Goal: Information Seeking & Learning: Learn about a topic

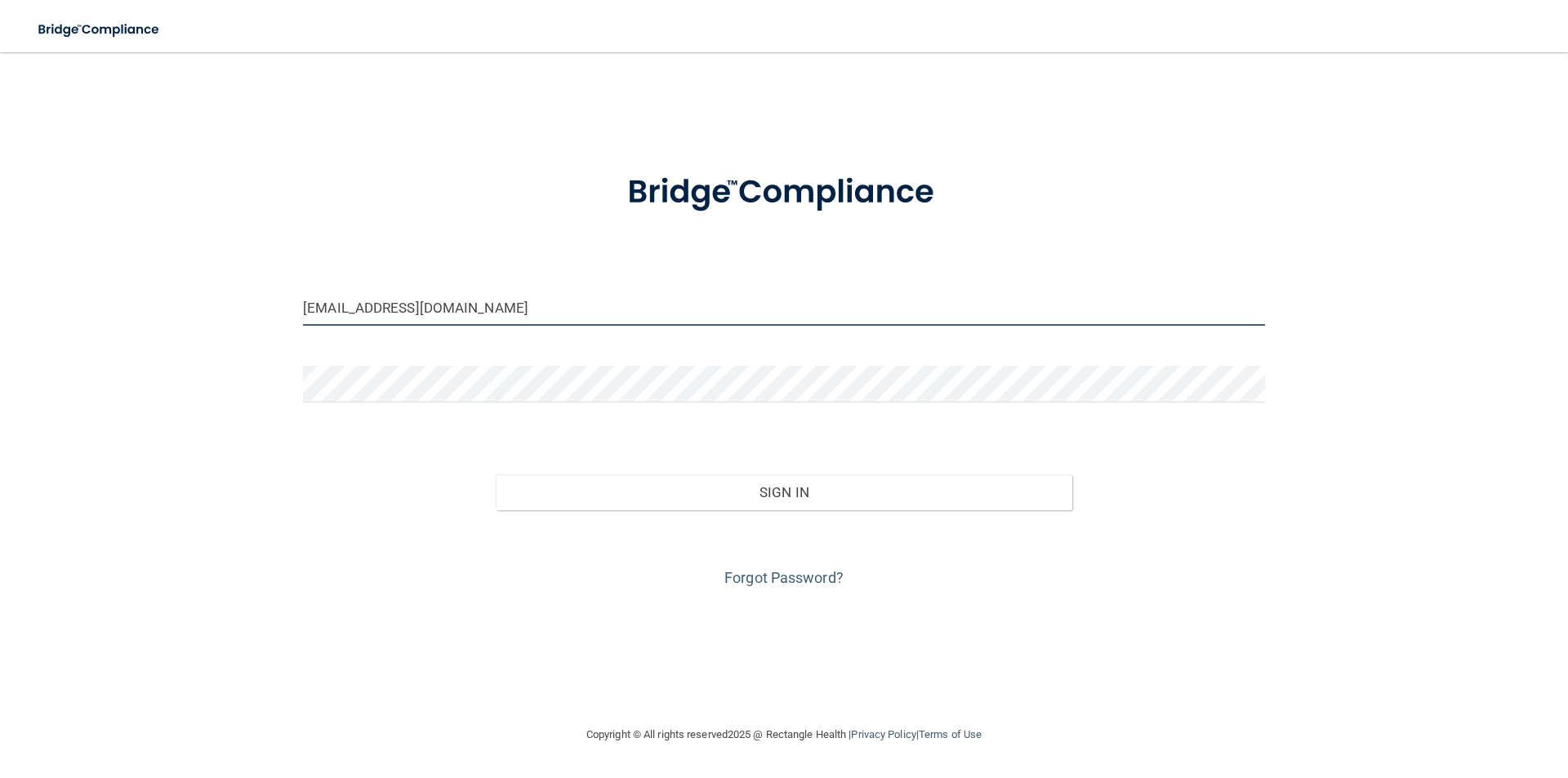
drag, startPoint x: 514, startPoint y: 315, endPoint x: 226, endPoint y: 366, distance: 292.5
click at [226, 366] on div "officemanager@clermontsdentist.com Invalid email/password. You don't have permi…" at bounding box center [784, 389] width 1503 height 640
type input ".com"
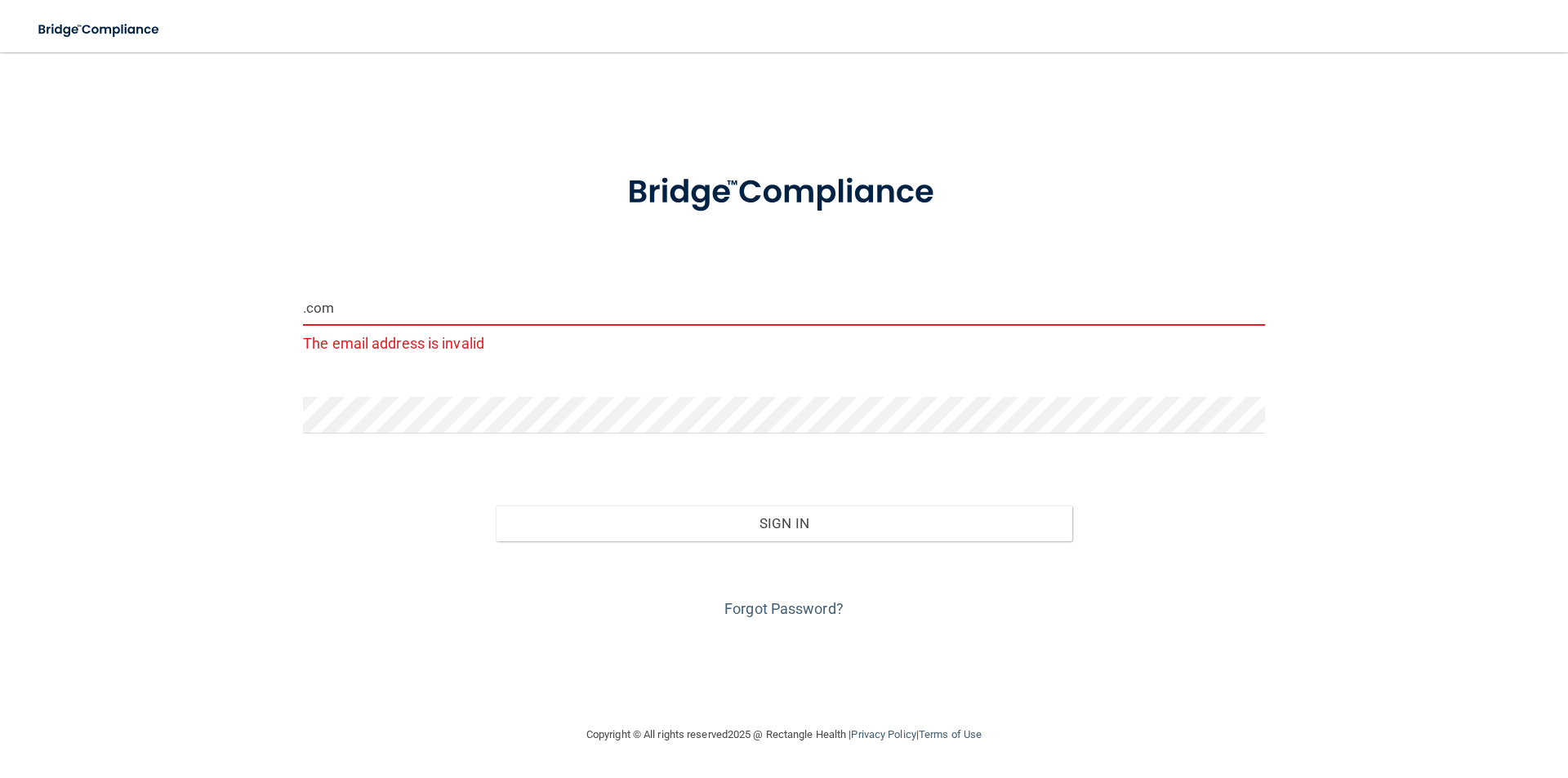
drag, startPoint x: 524, startPoint y: 304, endPoint x: 115, endPoint y: 299, distance: 409.0
click at [115, 299] on div ".com The email address is invalid Invalid email/password. You don't have permis…" at bounding box center [784, 389] width 1503 height 640
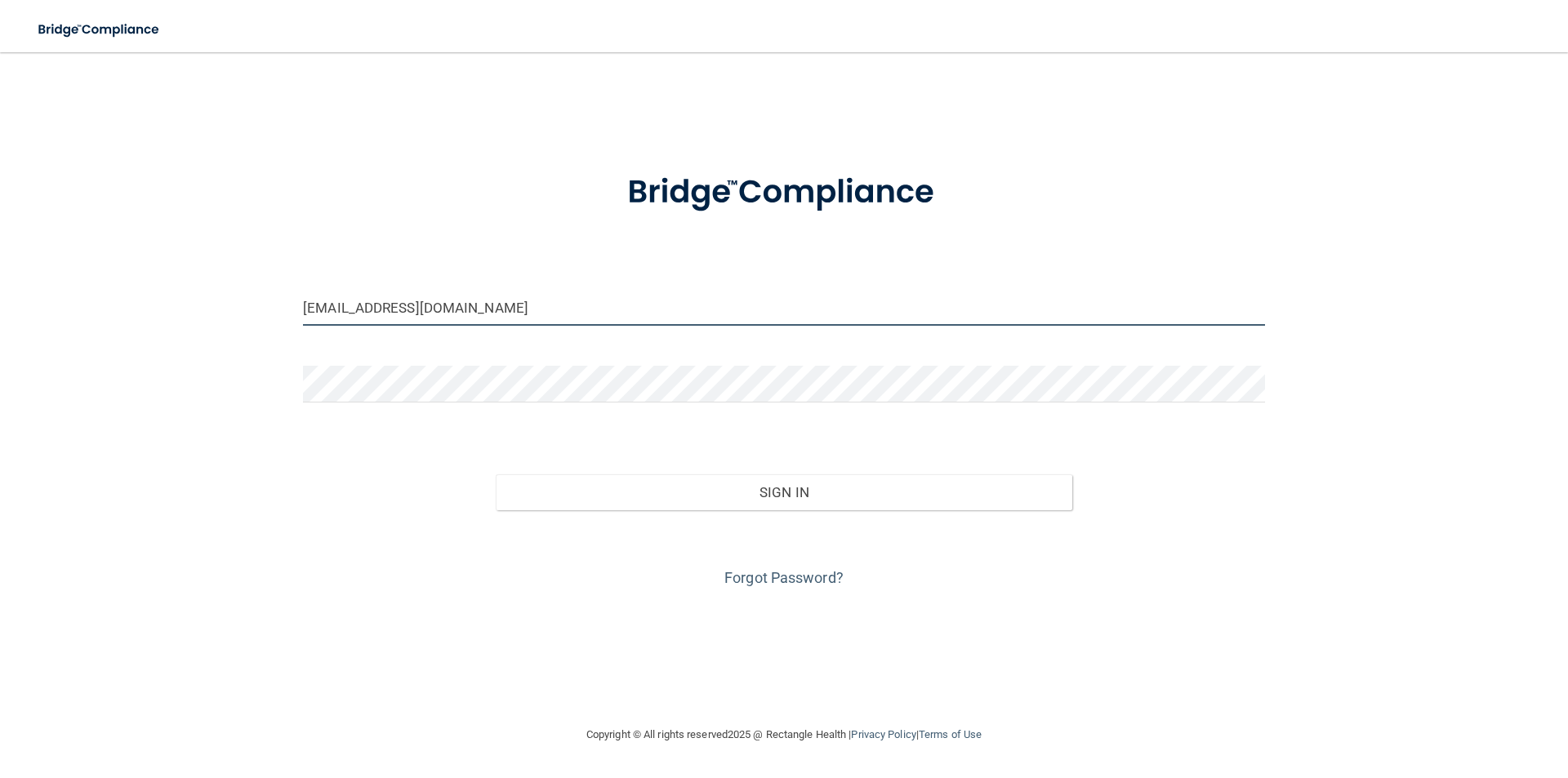
type input "[EMAIL_ADDRESS][DOMAIN_NAME]"
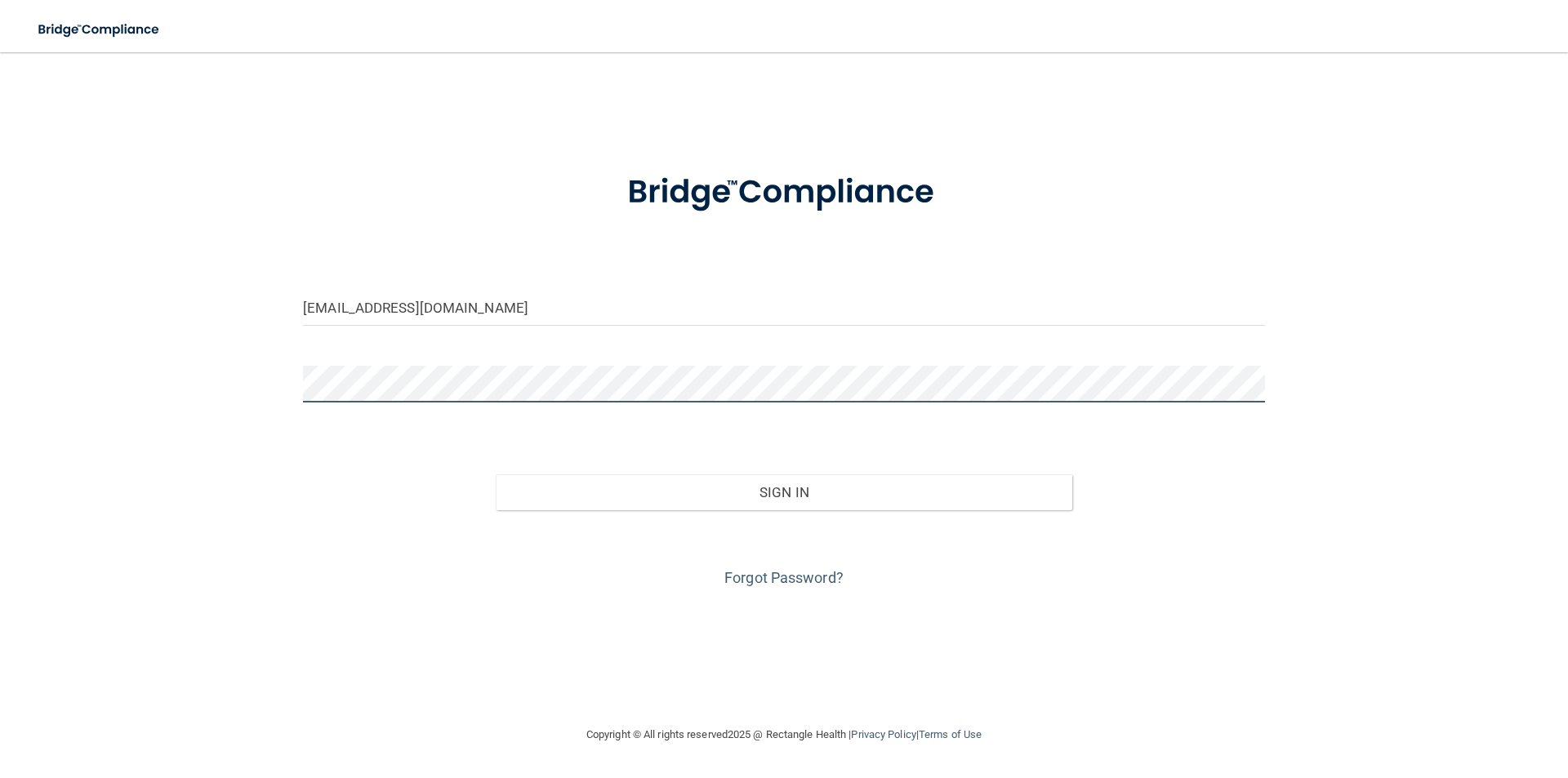
click at [243, 394] on div "maryuris1203@att.net Invalid email/password. You don't have permission to acces…" at bounding box center [784, 389] width 1503 height 640
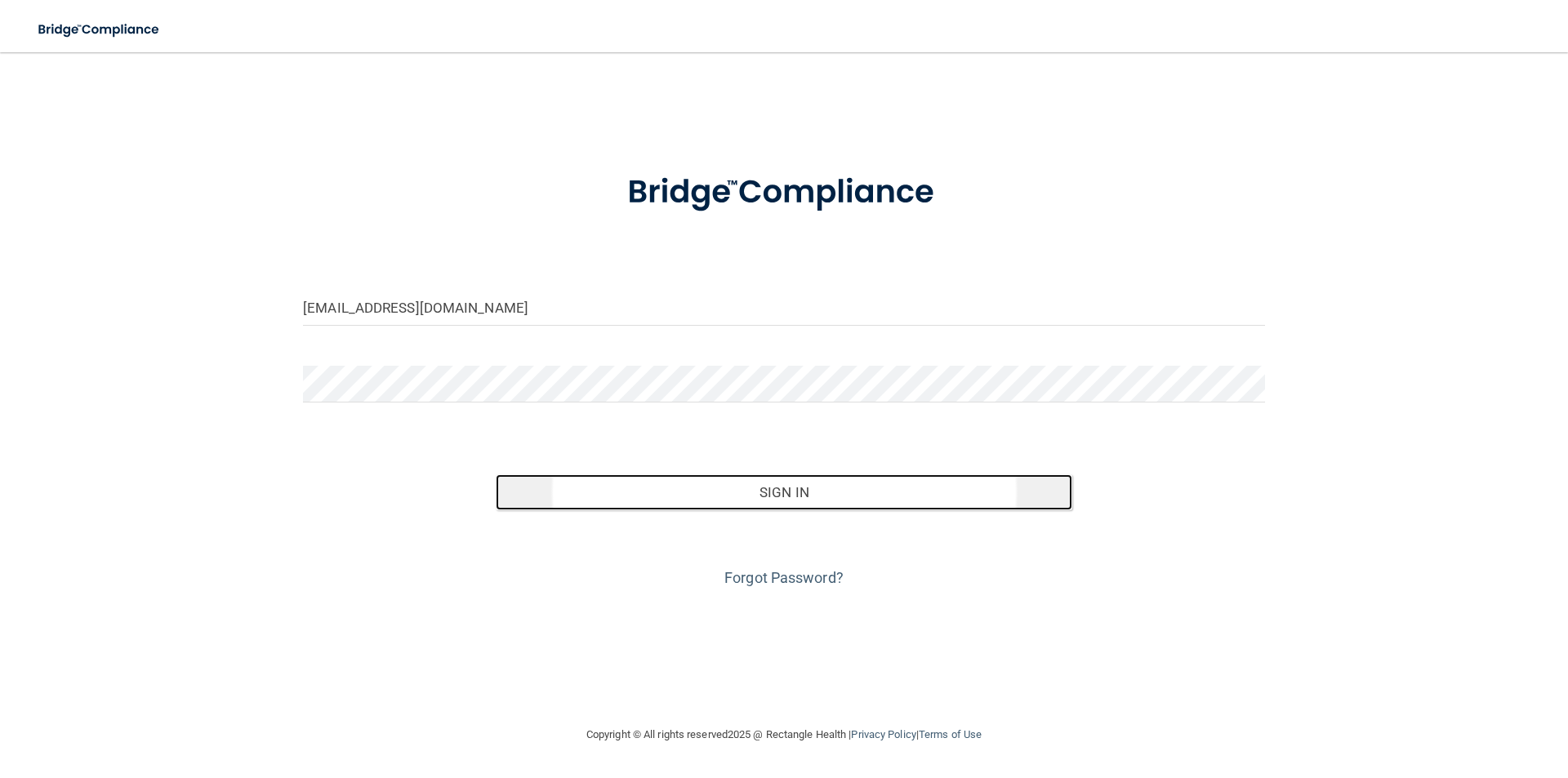
click at [752, 480] on button "Sign In" at bounding box center [784, 492] width 578 height 36
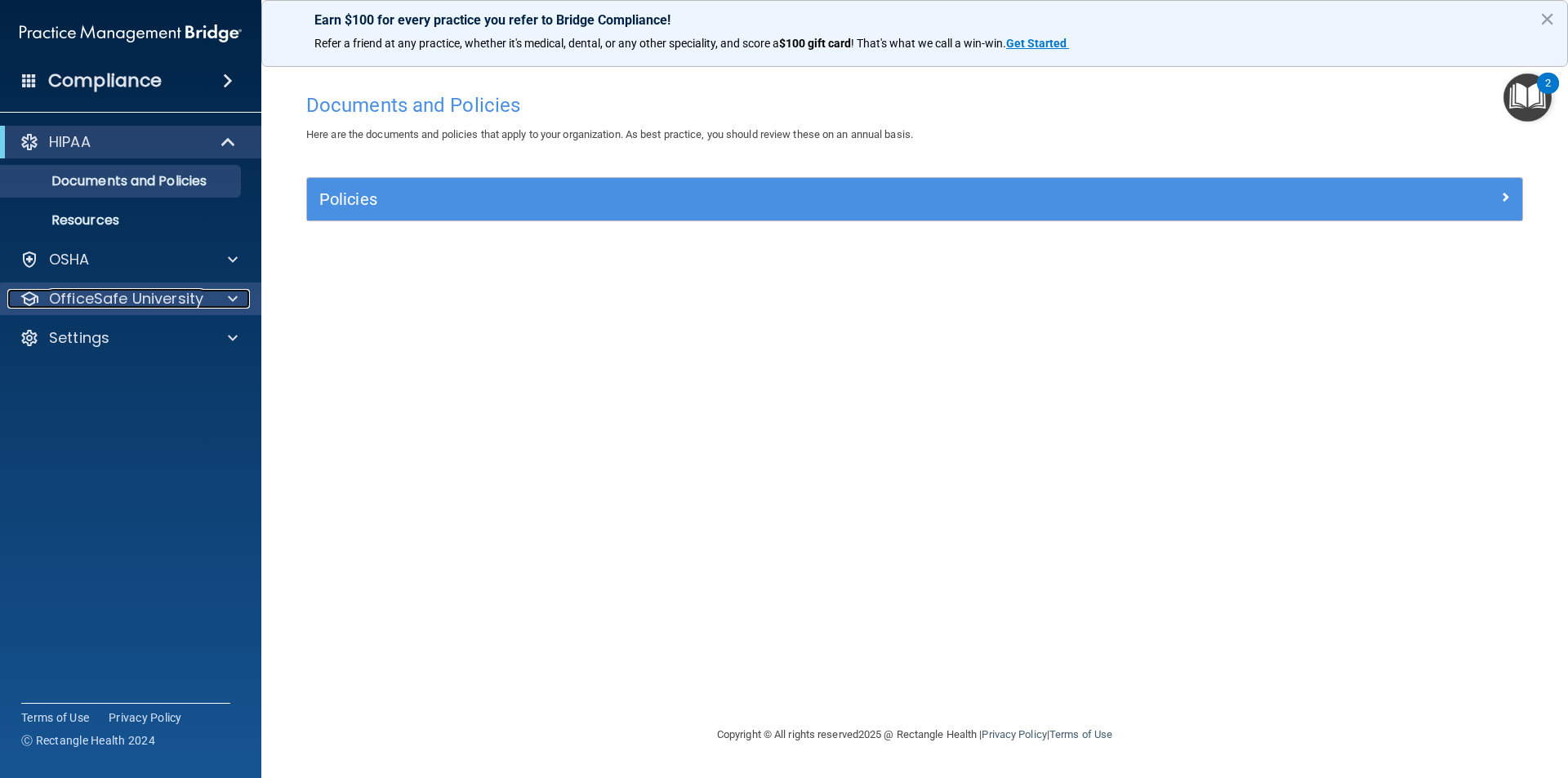
click at [215, 290] on div at bounding box center [229, 299] width 41 height 20
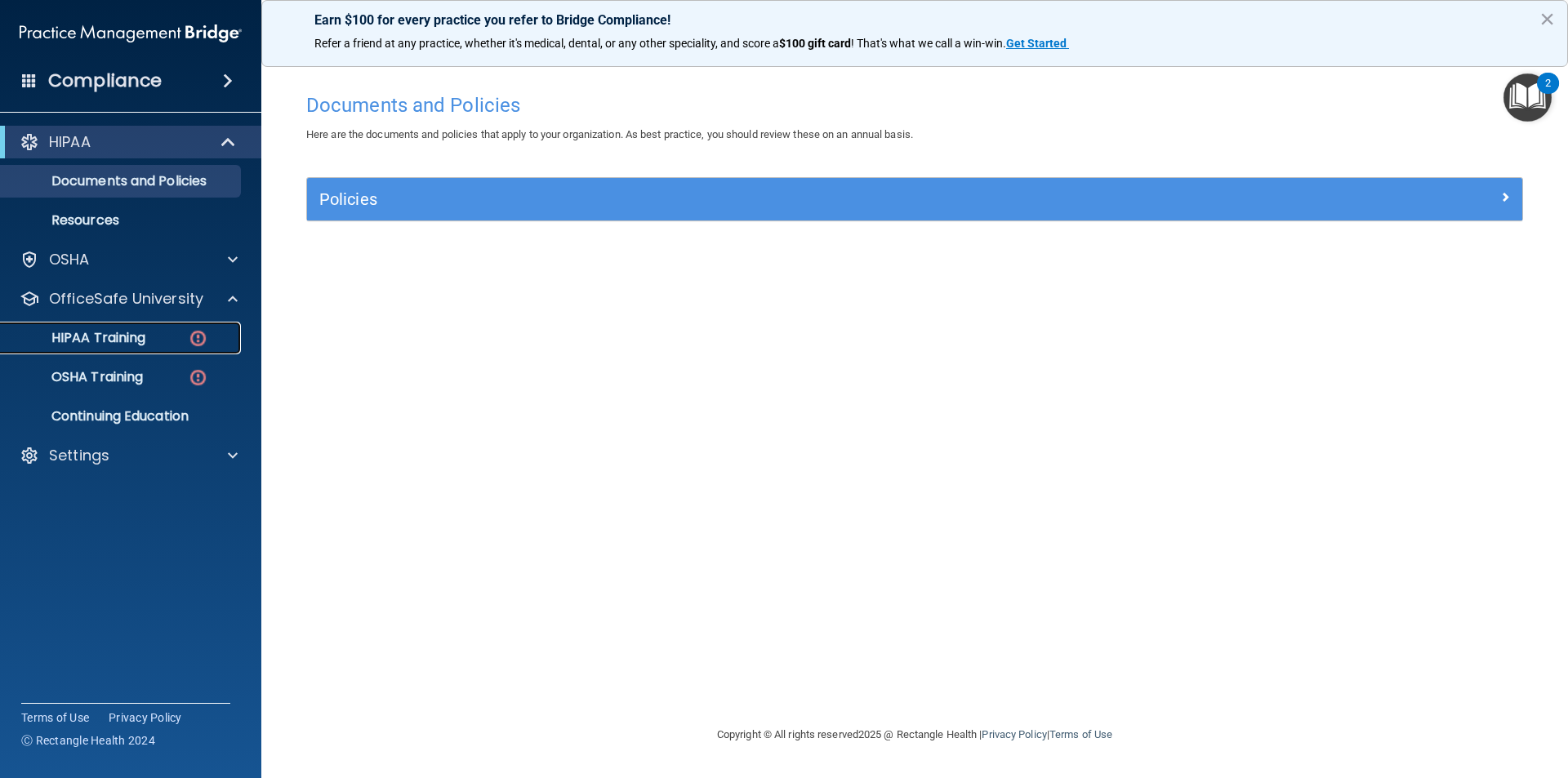
click at [166, 336] on div "HIPAA Training" at bounding box center [122, 338] width 223 height 16
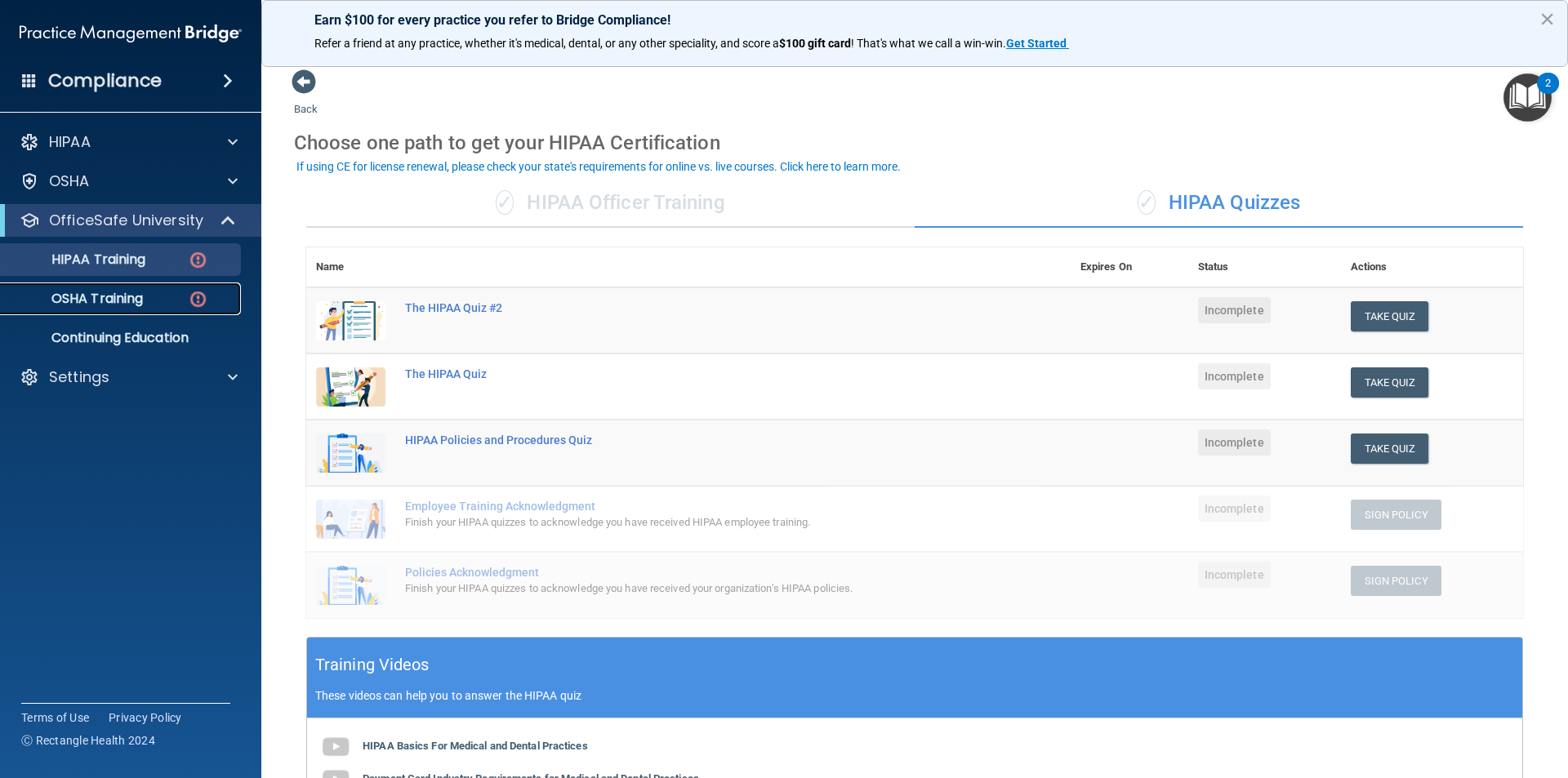
click at [107, 304] on p "OSHA Training" at bounding box center [77, 299] width 132 height 16
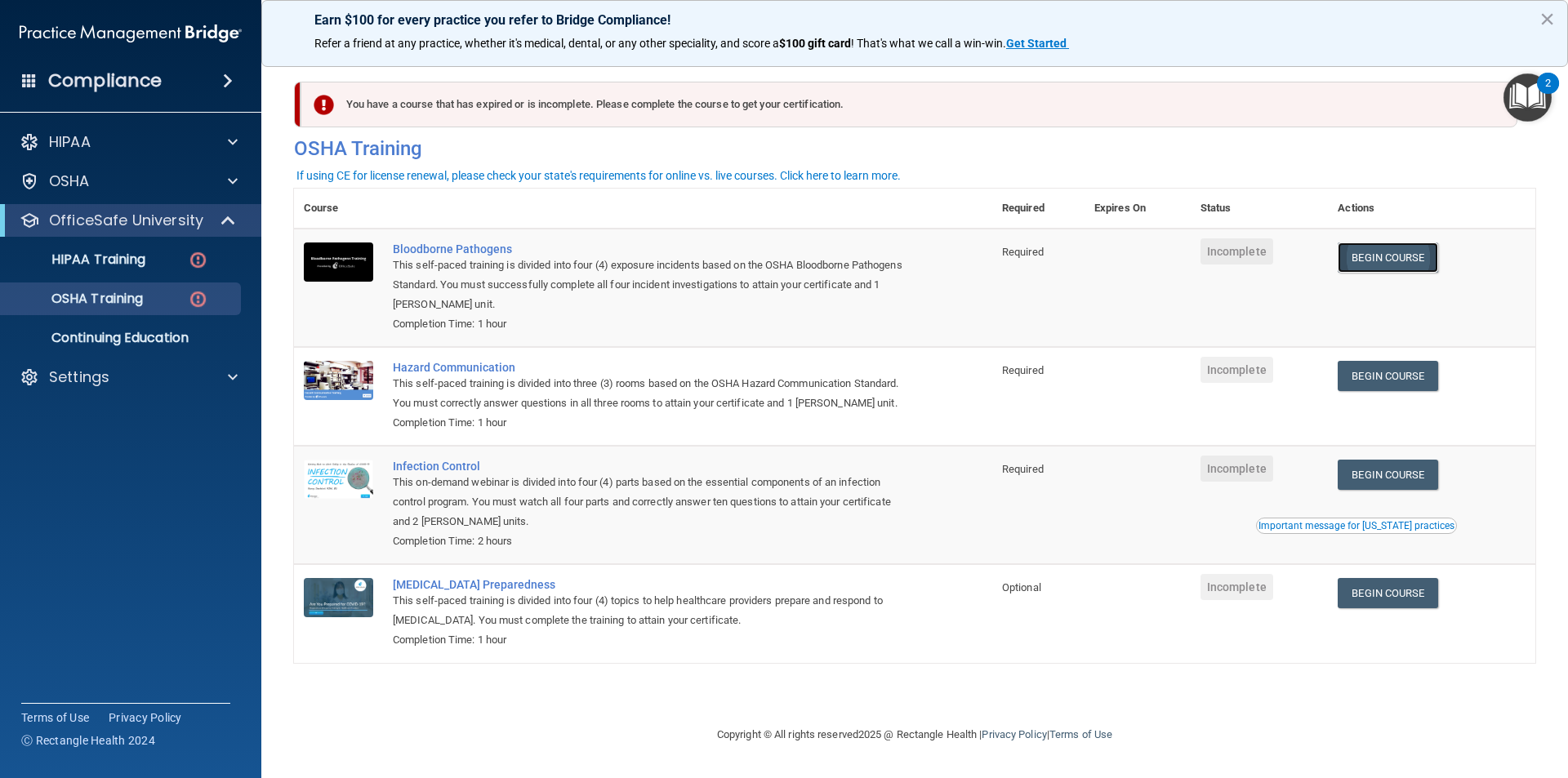
click at [1407, 252] on link "Begin Course" at bounding box center [1388, 258] width 100 height 30
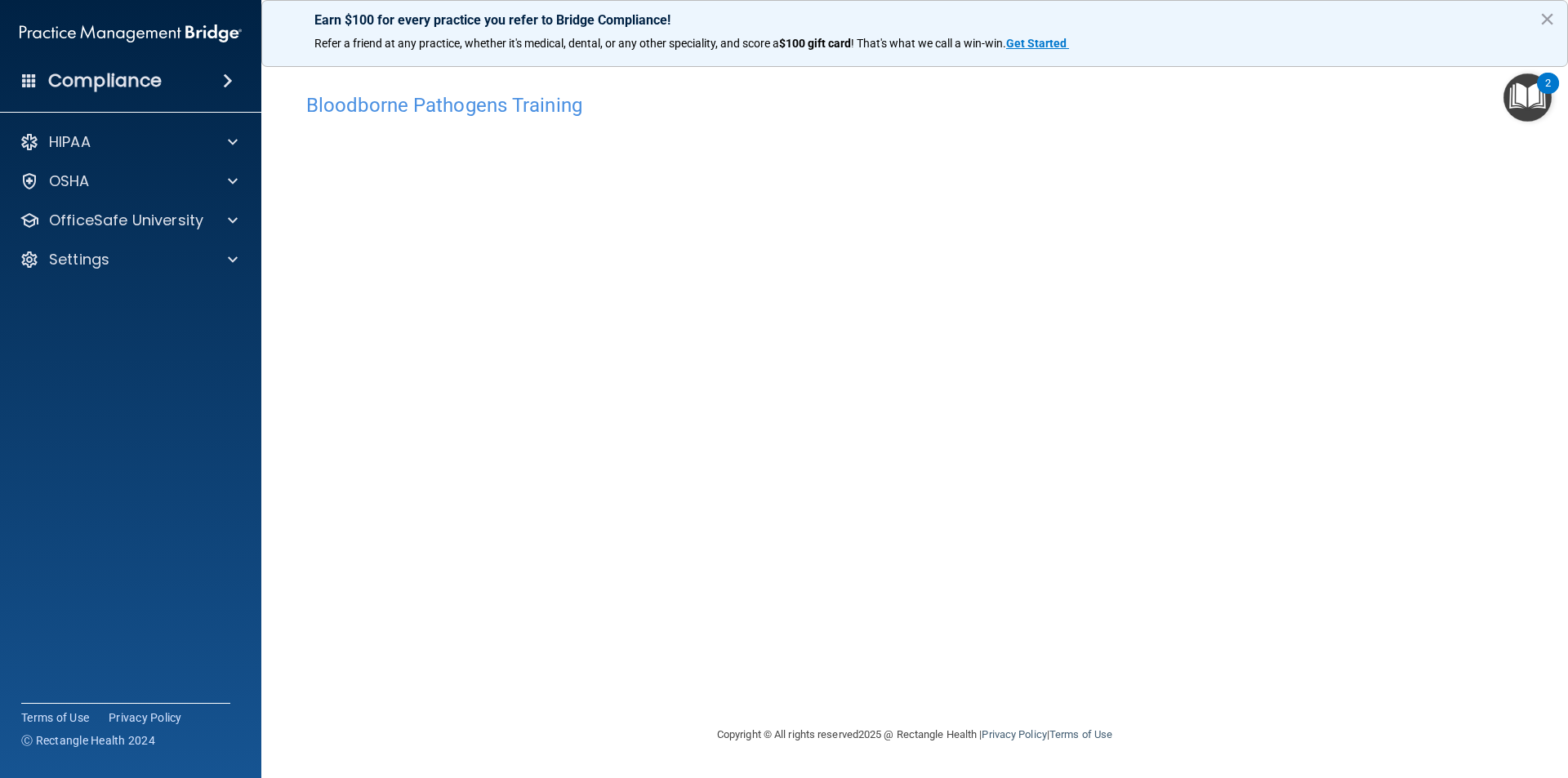
click at [1521, 95] on img "Open Resource Center, 2 new notifications" at bounding box center [1527, 97] width 48 height 48
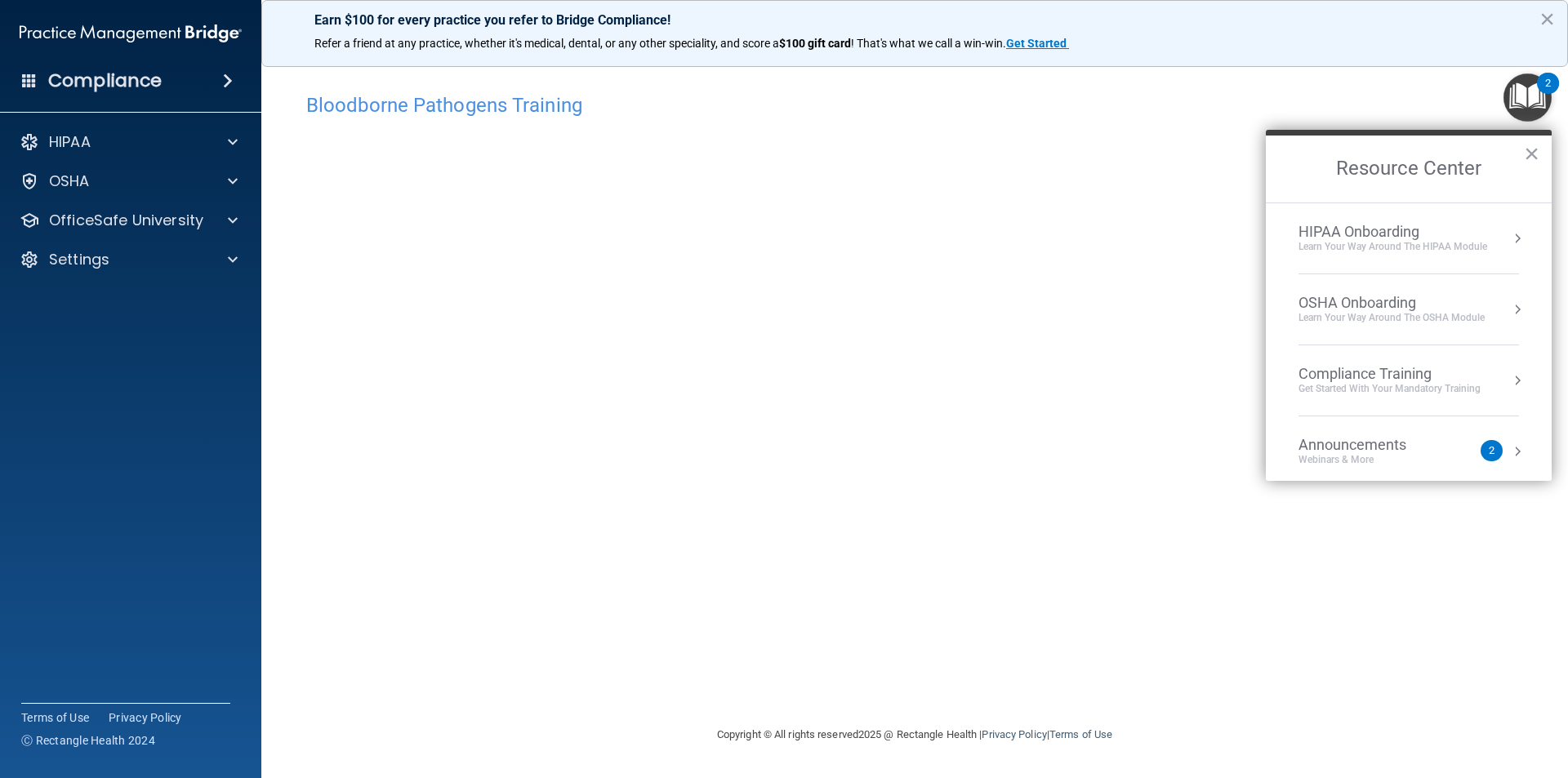
click at [1087, 102] on h4 "Bloodborne Pathogens Training" at bounding box center [915, 104] width 1217 height 21
click at [1088, 102] on h4 "Bloodborne Pathogens Training" at bounding box center [915, 104] width 1217 height 21
click at [1090, 102] on h4 "Bloodborne Pathogens Training" at bounding box center [915, 104] width 1217 height 21
click at [1533, 154] on button "×" at bounding box center [1532, 153] width 15 height 26
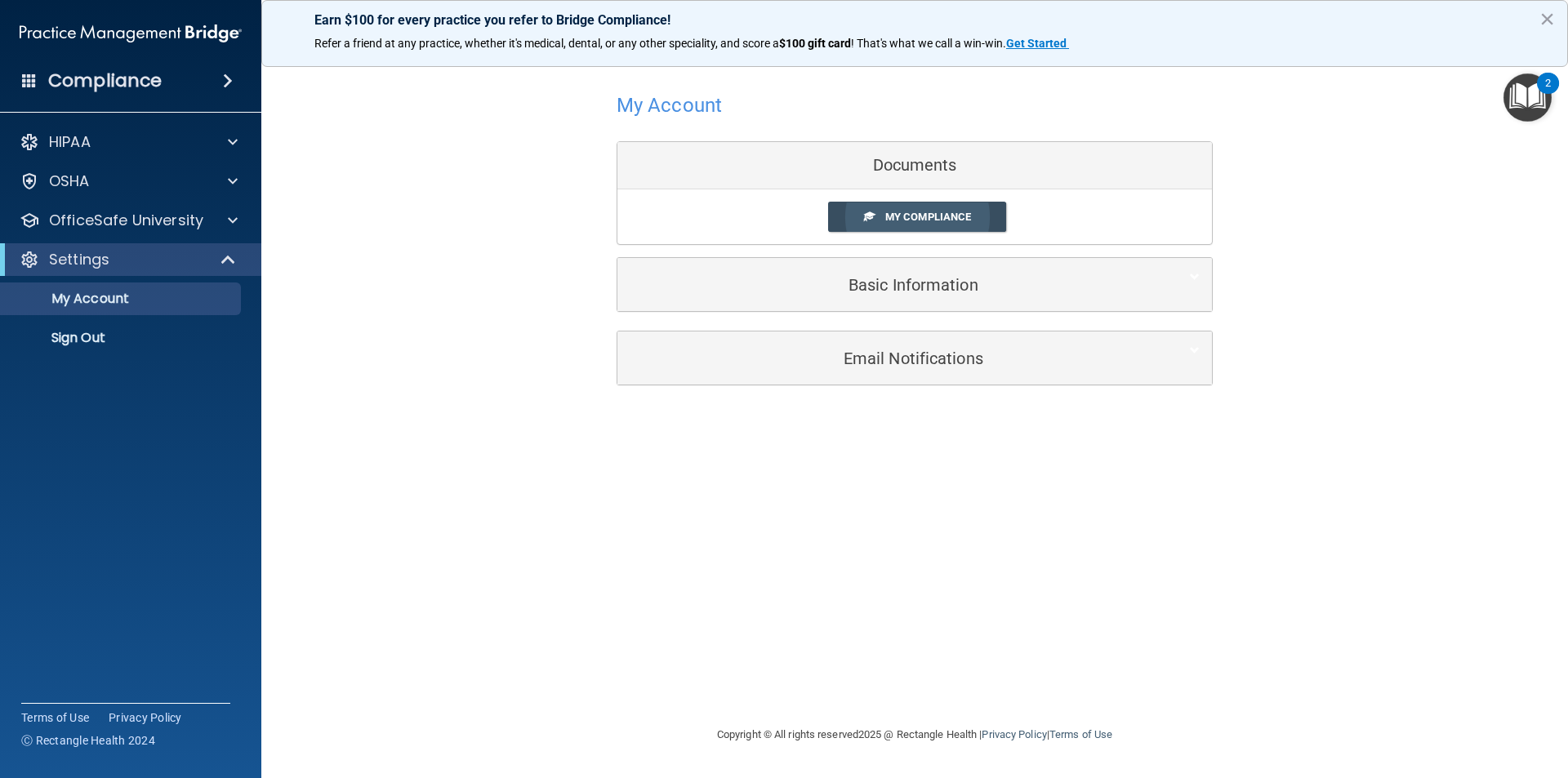
click at [875, 216] on link "My Compliance" at bounding box center [917, 216] width 179 height 30
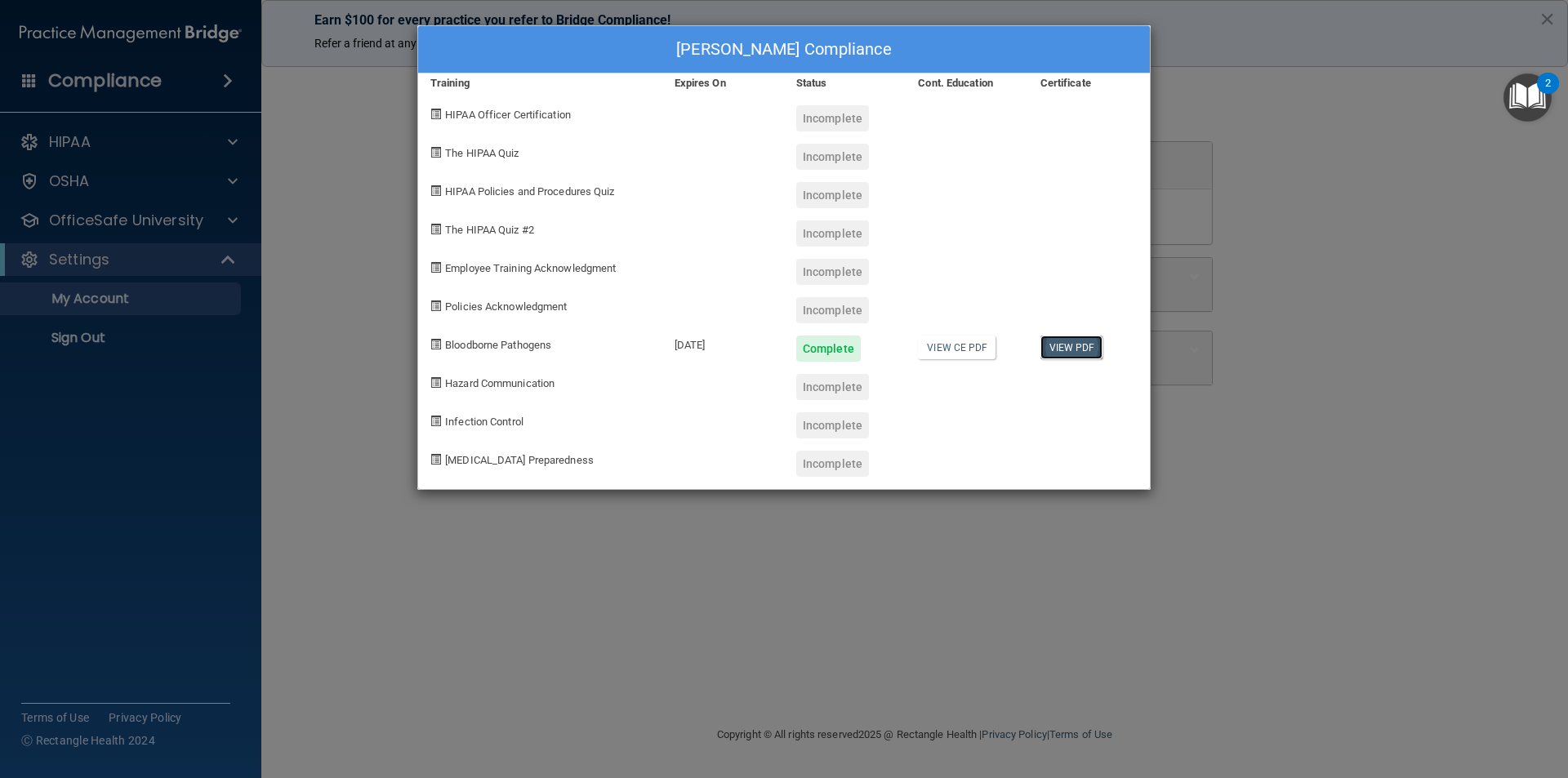
click at [1069, 343] on link "View PDF" at bounding box center [1071, 347] width 63 height 24
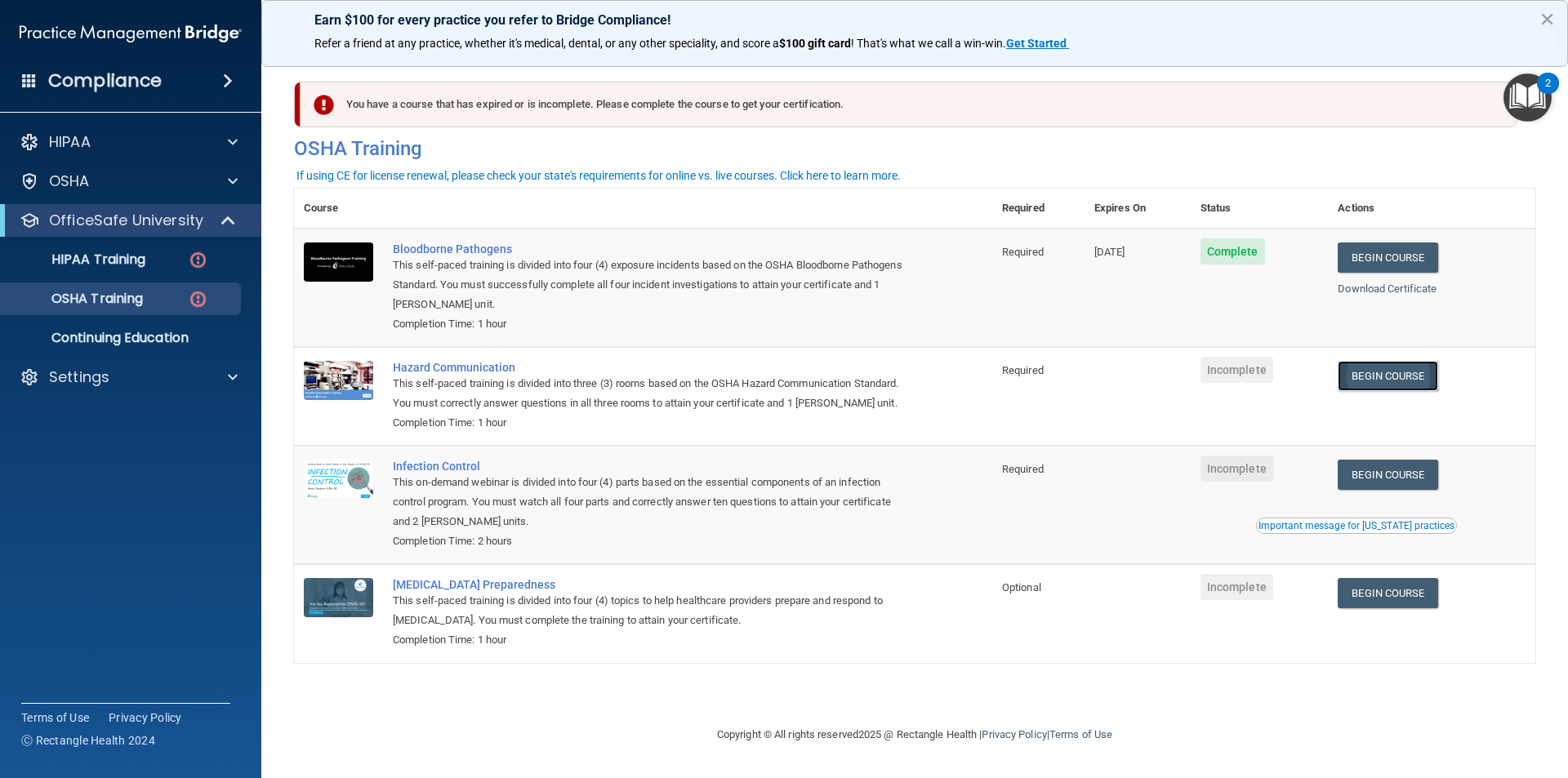
click at [1397, 374] on link "Begin Course" at bounding box center [1388, 375] width 100 height 30
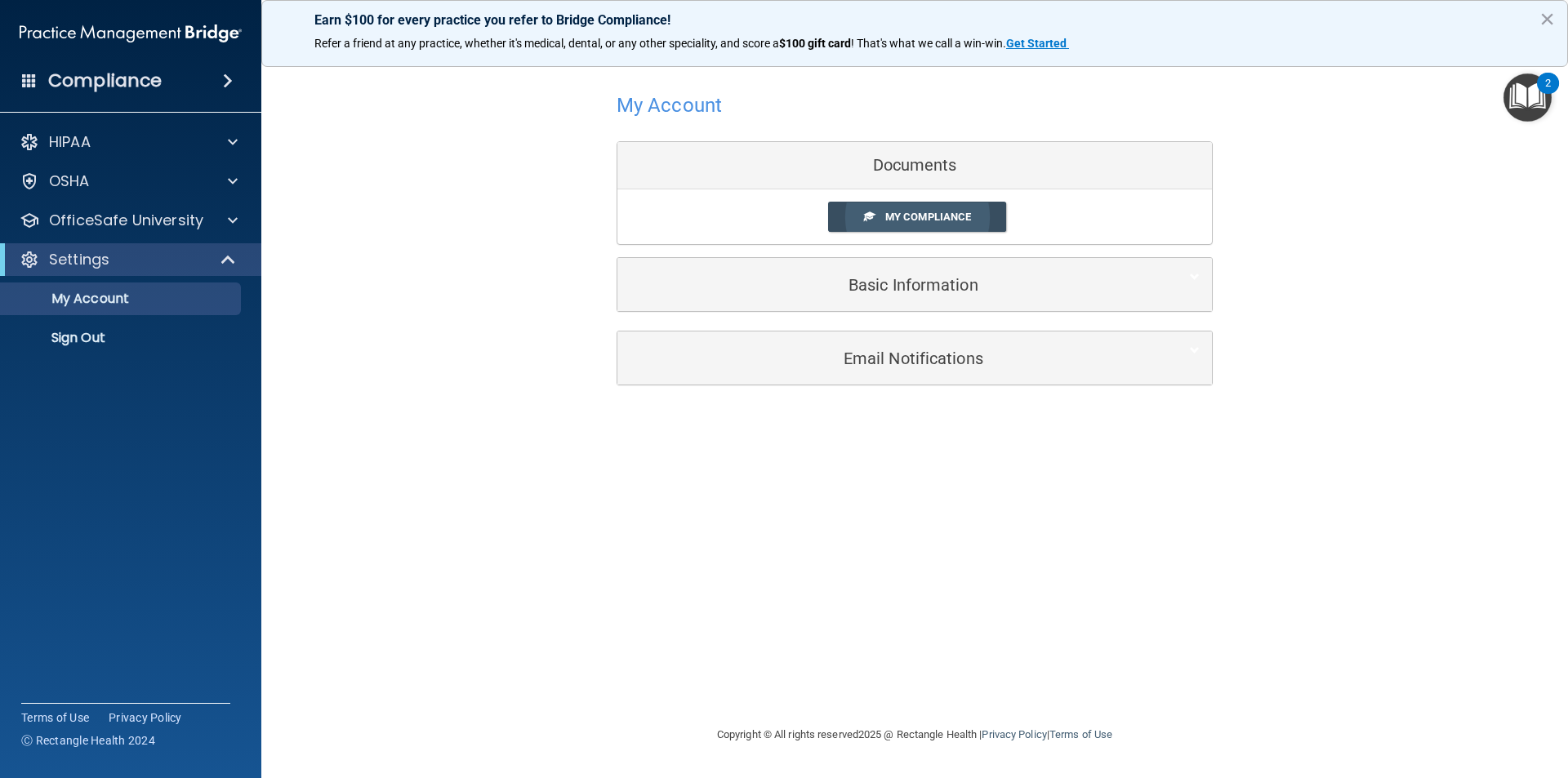
click at [875, 219] on link "My Compliance" at bounding box center [917, 216] width 179 height 30
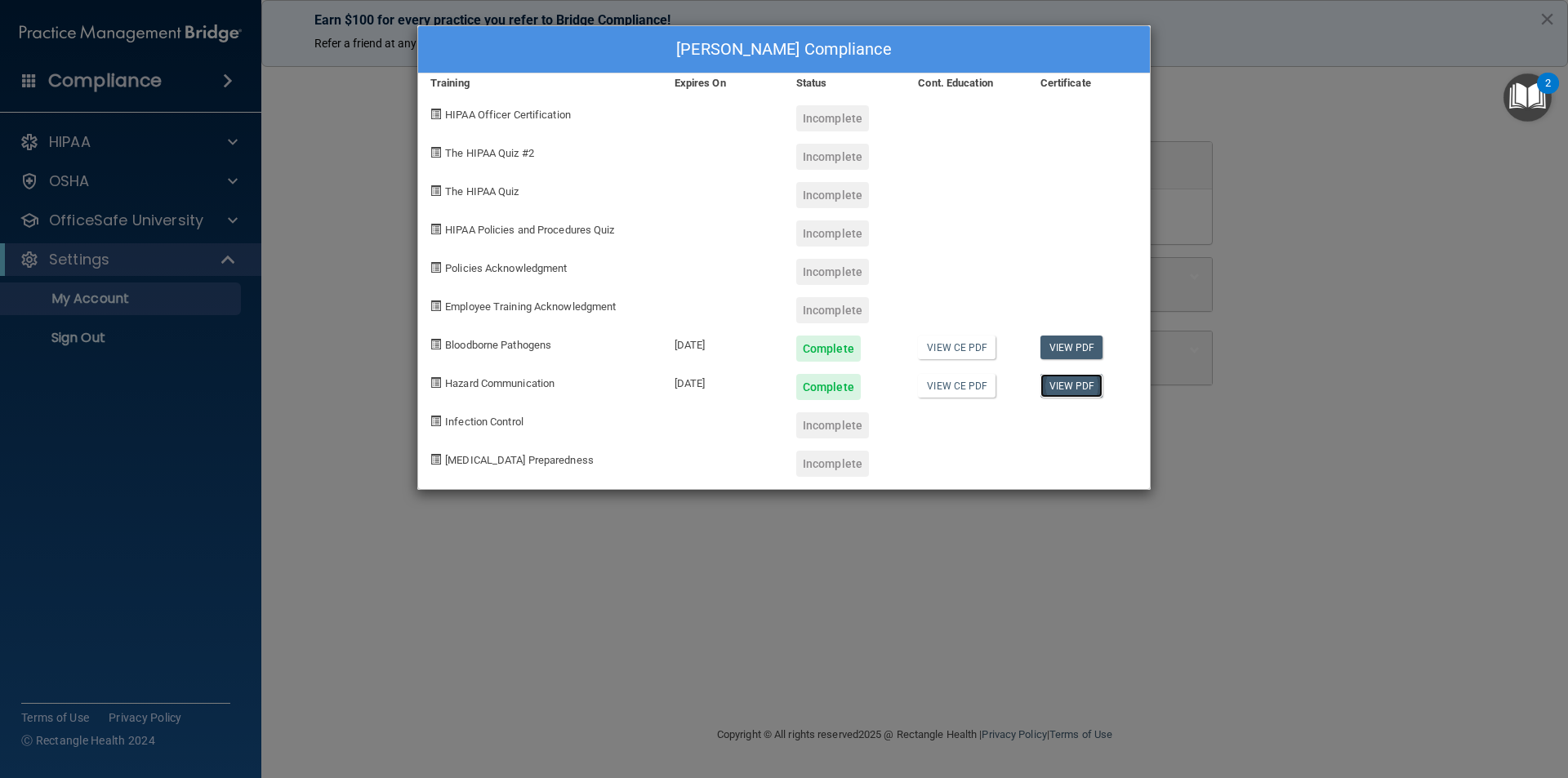
click at [1078, 384] on link "View PDF" at bounding box center [1071, 386] width 63 height 24
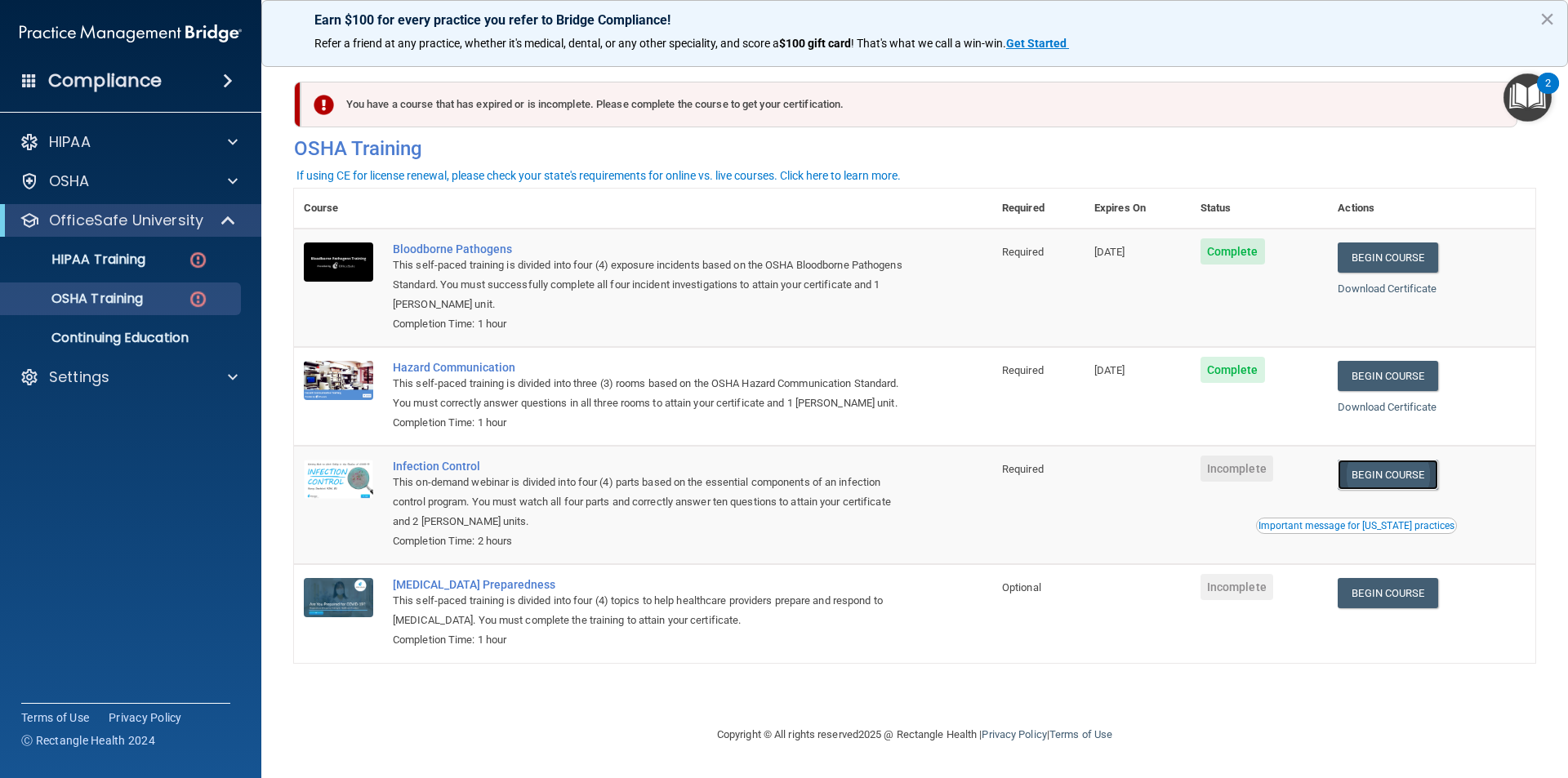
click at [1392, 471] on link "Begin Course" at bounding box center [1388, 474] width 100 height 30
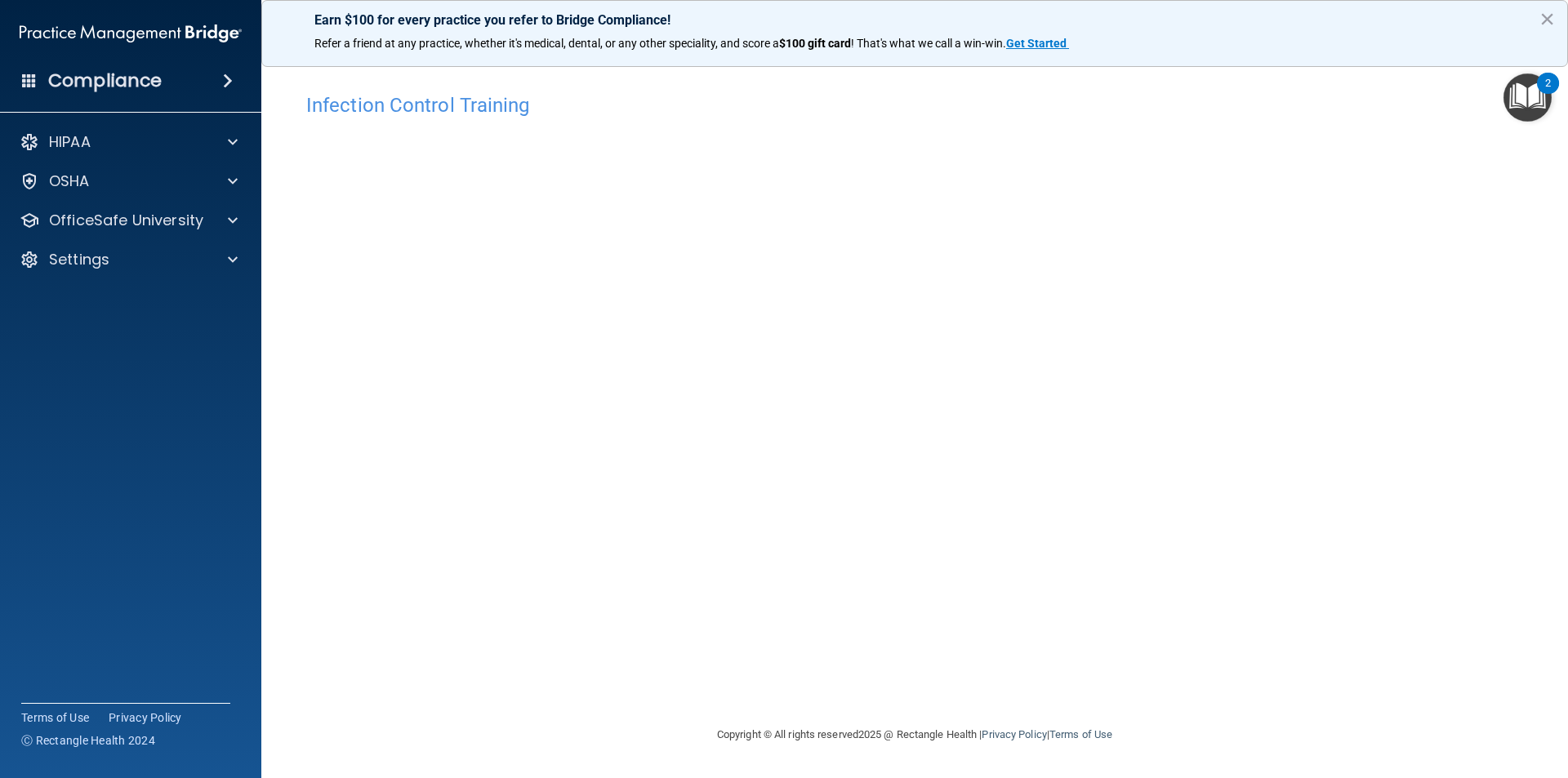
click at [1383, 627] on div "Infection Control Training This course doesn’t expire until . Are you sure you …" at bounding box center [914, 405] width 1242 height 640
